Goal: Information Seeking & Learning: Learn about a topic

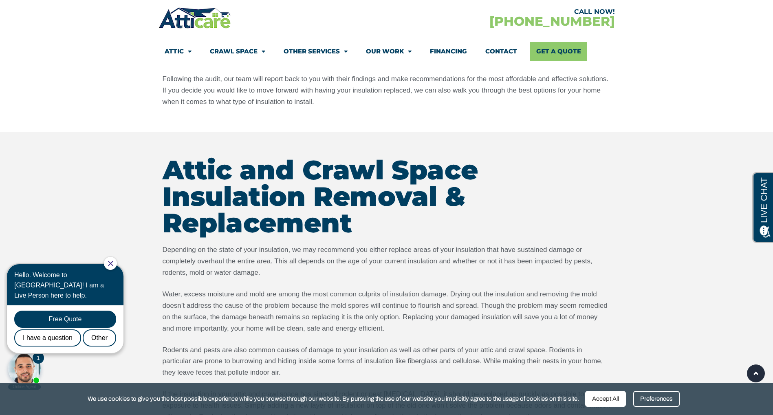
scroll to position [1101, 0]
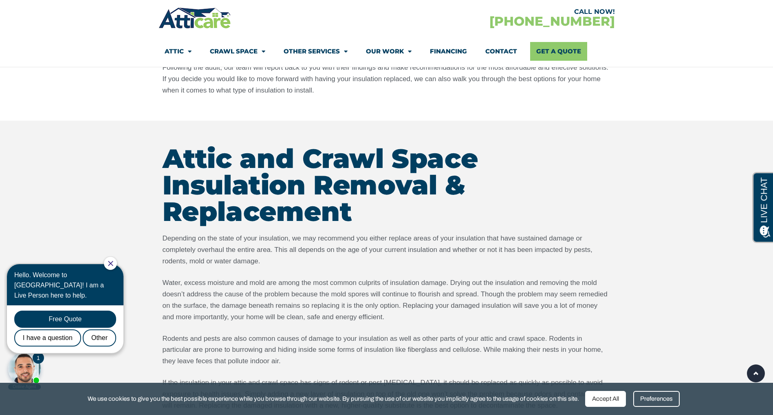
click at [275, 250] on p "Depending on the state of your insulation, we may recommend you either replace …" at bounding box center [387, 250] width 448 height 34
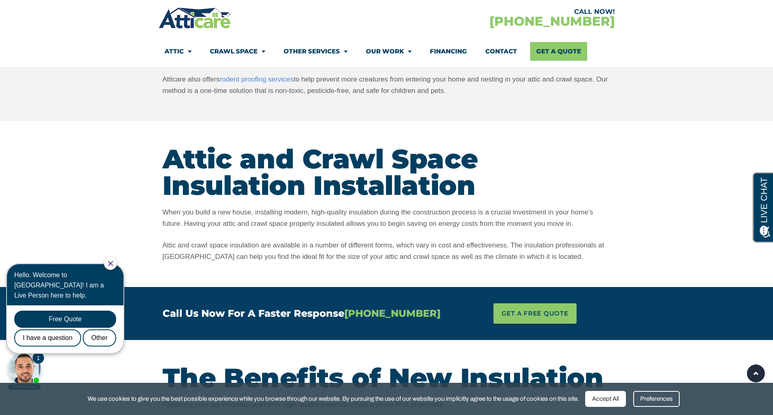
scroll to position [1468, 0]
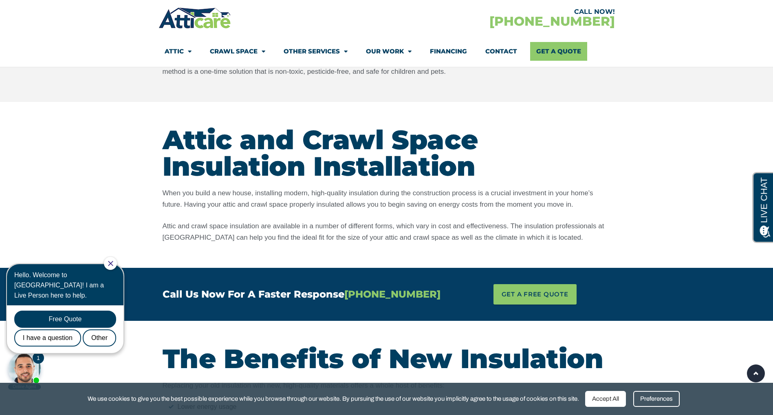
click at [396, 197] on p "When you build a new house, installing modern, high-quality insulation during t…" at bounding box center [387, 199] width 448 height 23
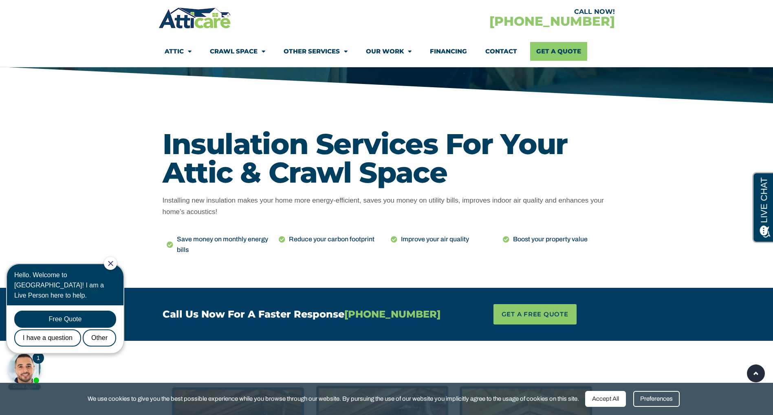
scroll to position [0, 0]
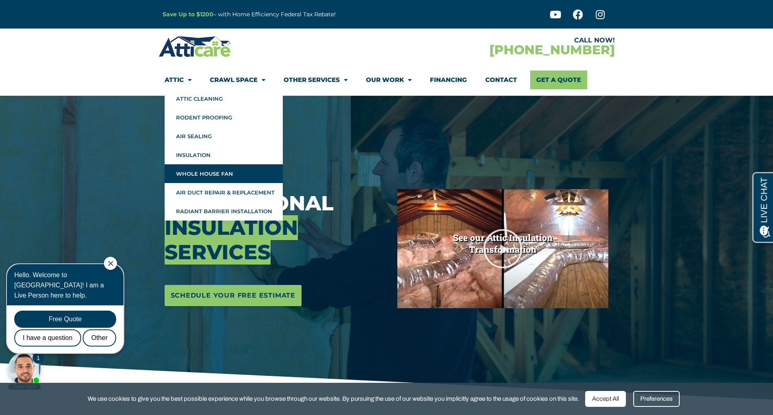
click at [212, 172] on link "Whole House Fan" at bounding box center [224, 173] width 118 height 19
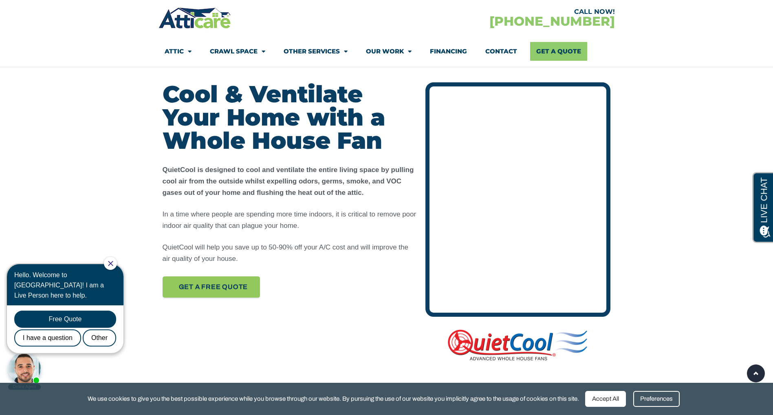
scroll to position [367, 0]
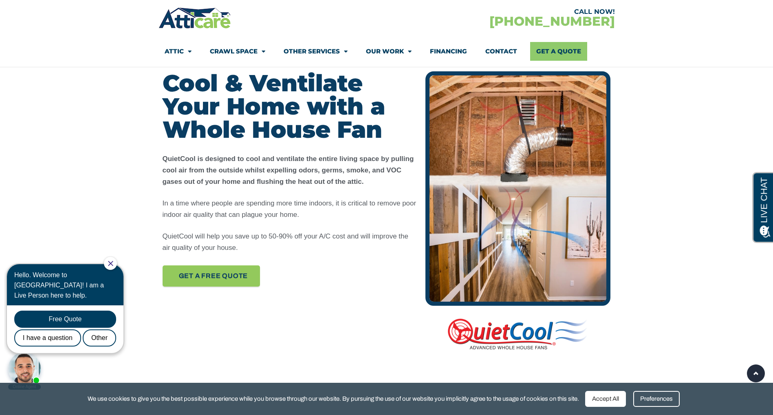
click at [149, 168] on section "Cool & Ventilate Your Home with a Whole House Fan QuietCool is designed to cool…" at bounding box center [386, 214] width 773 height 358
click at [121, 176] on section "Cool & Ventilate Your Home with a Whole House Fan QuietCool is designed to cool…" at bounding box center [386, 214] width 773 height 358
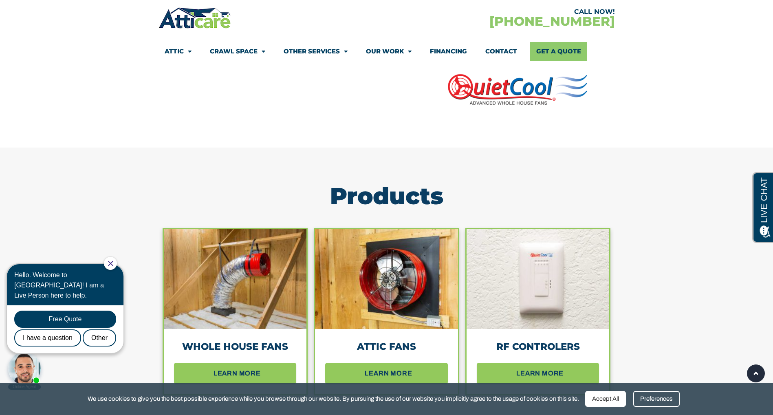
scroll to position [734, 0]
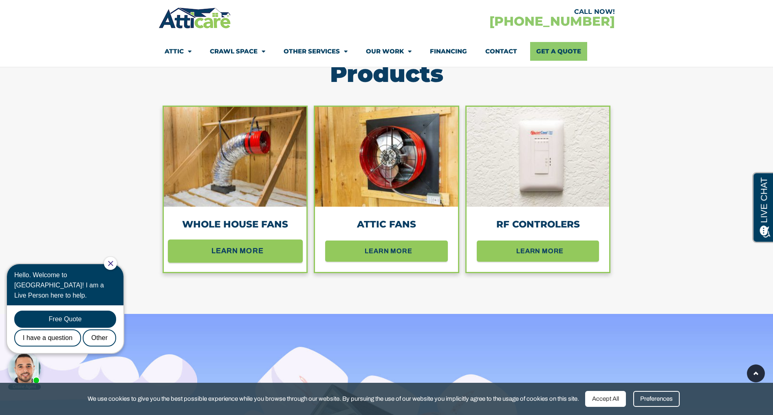
click at [229, 249] on span "learn more" at bounding box center [238, 251] width 52 height 14
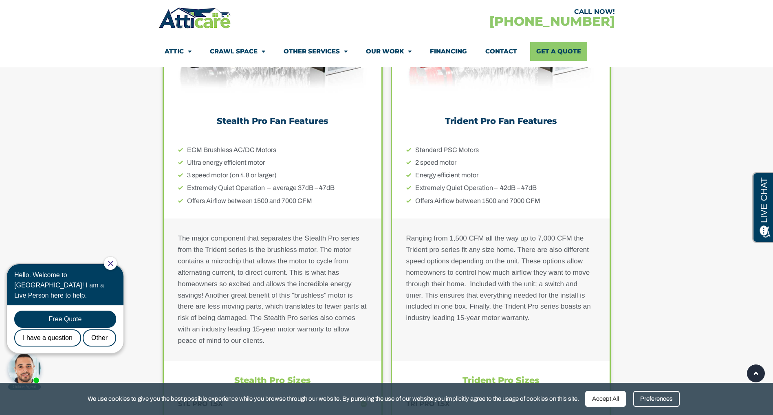
scroll to position [3071, 0]
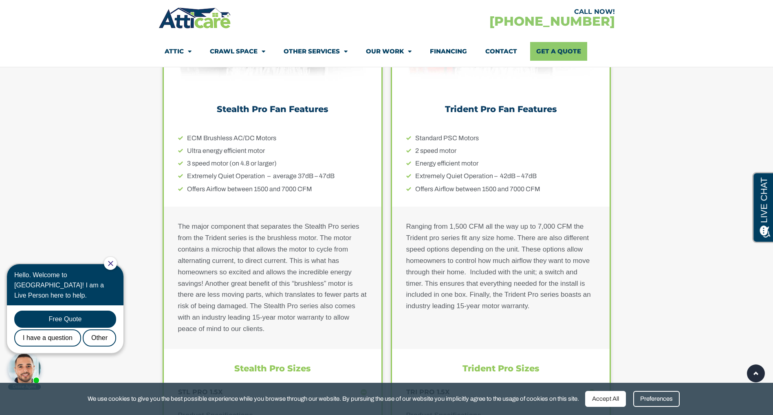
click at [179, 292] on p "The major component that separates the Stealth Pro series from the Trident seri…" at bounding box center [272, 278] width 189 height 114
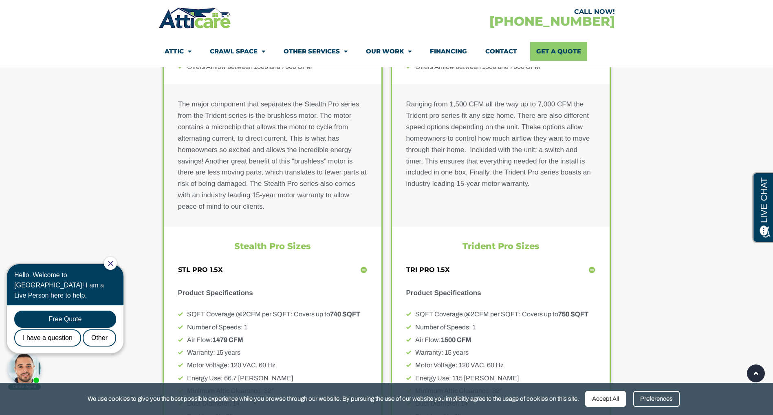
scroll to position [3316, 0]
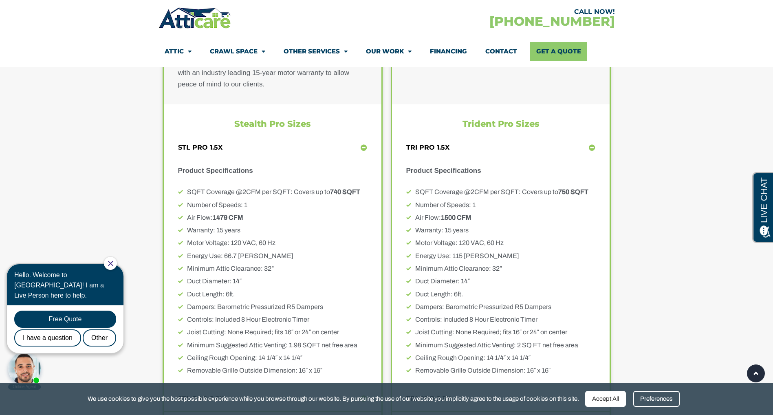
click at [290, 280] on li "Duct Diameter: 14″" at bounding box center [272, 281] width 189 height 11
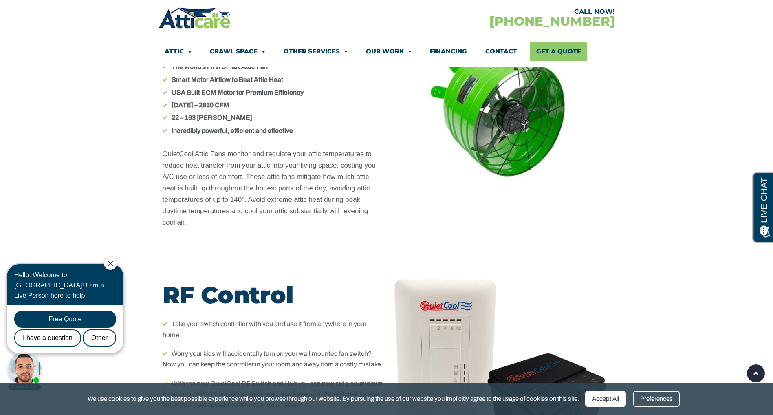
scroll to position [4172, 0]
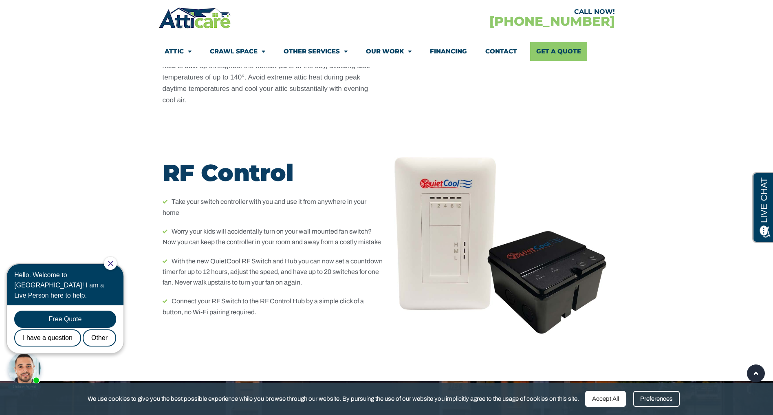
click at [127, 200] on section "RF Control Take your switch controller with you and use it from anywhere in you…" at bounding box center [386, 261] width 773 height 239
click at [131, 206] on section "RF Control Take your switch controller with you and use it from anywhere in you…" at bounding box center [386, 261] width 773 height 239
click at [230, 226] on li "Worry your kids will accidentally turn on your wall mounted fan switch? Now you…" at bounding box center [273, 237] width 220 height 22
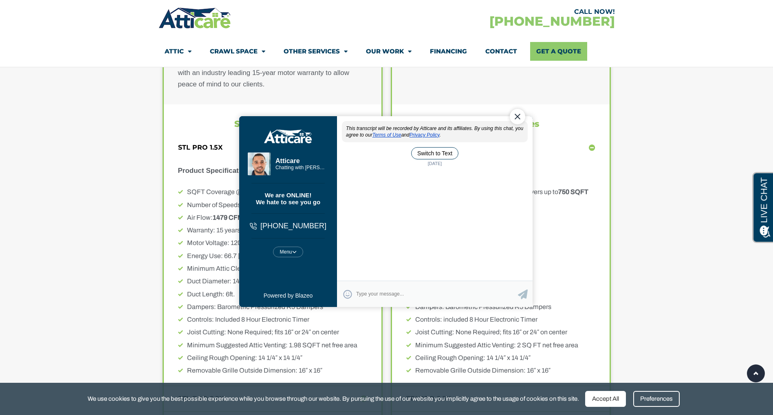
scroll to position [0, 0]
